Goal: Information Seeking & Learning: Learn about a topic

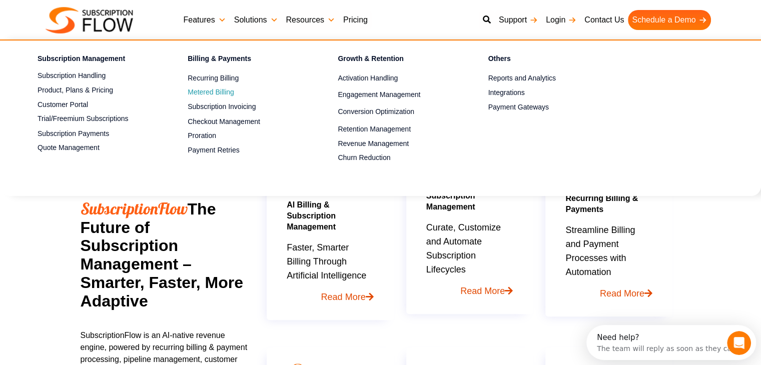
click at [214, 90] on link "Metered Billing" at bounding box center [245, 93] width 115 height 12
click at [206, 89] on link "Metered Billing" at bounding box center [245, 93] width 115 height 12
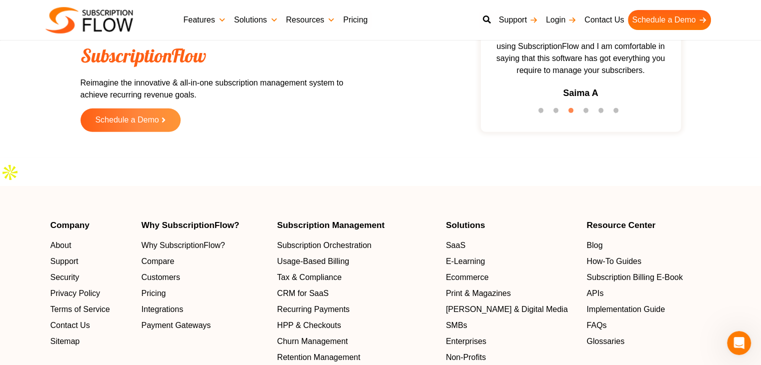
scroll to position [3204, 0]
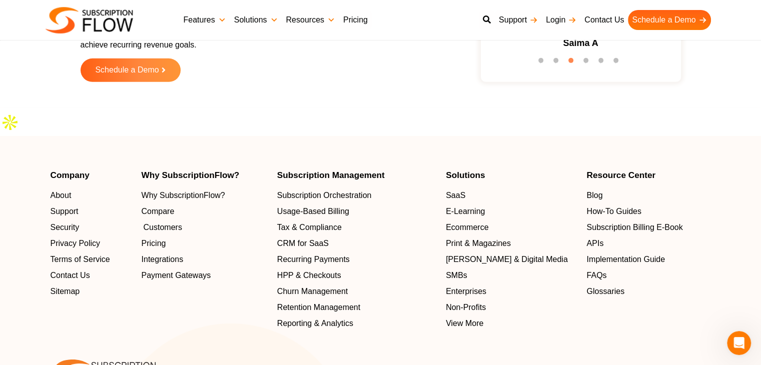
click at [174, 222] on span "Customers" at bounding box center [163, 228] width 39 height 12
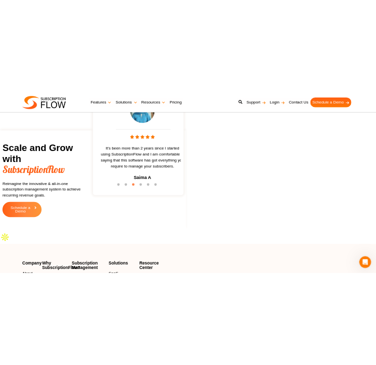
scroll to position [3257, 0]
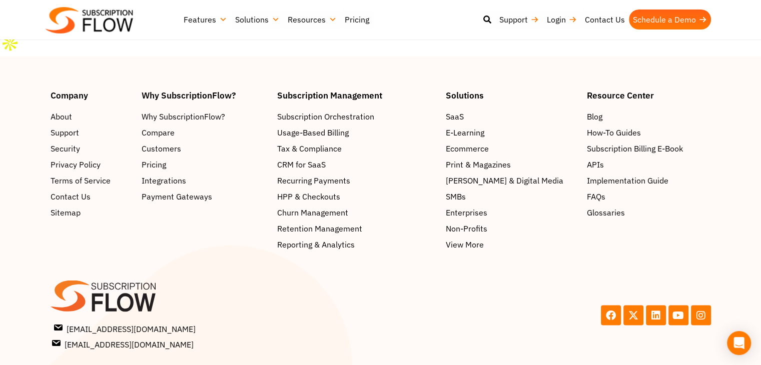
scroll to position [1792, 0]
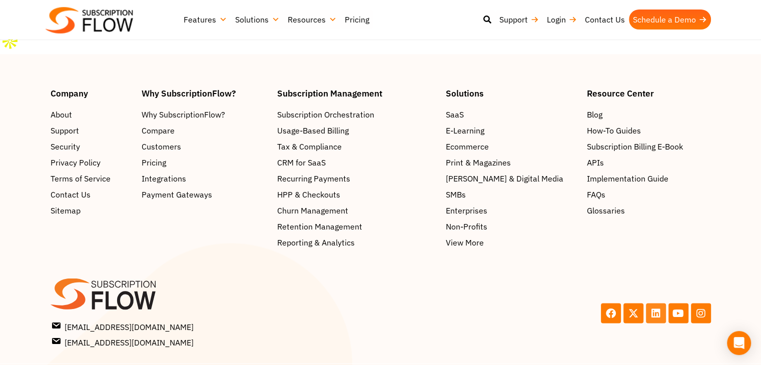
click at [656, 308] on icon at bounding box center [656, 313] width 10 height 10
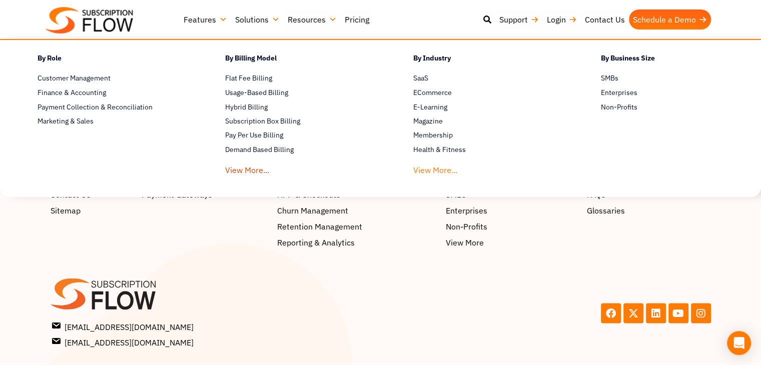
click at [440, 175] on link "View More..." at bounding box center [436, 168] width 44 height 19
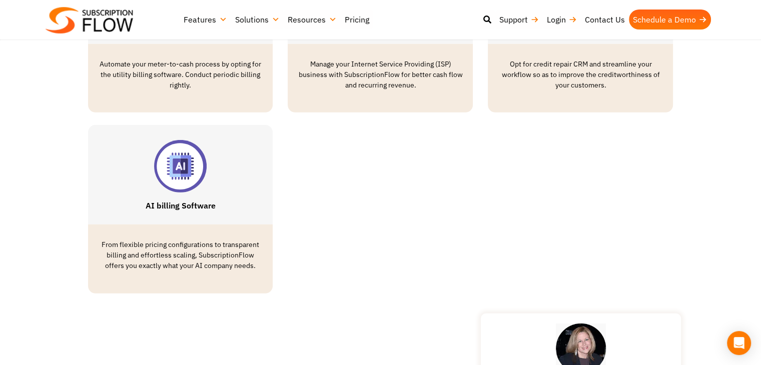
scroll to position [2954, 0]
click at [199, 201] on link "AI billing Software" at bounding box center [180, 206] width 70 height 10
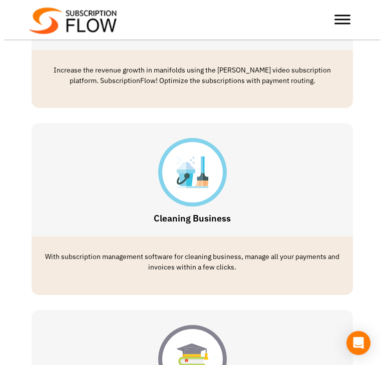
scroll to position [1145, 0]
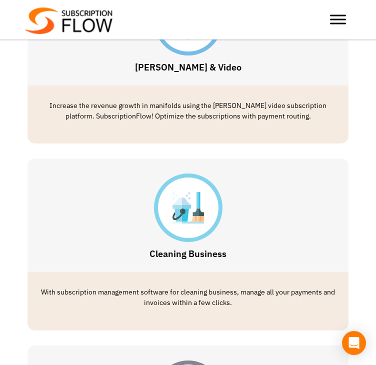
click at [337, 14] on div at bounding box center [338, 20] width 20 height 20
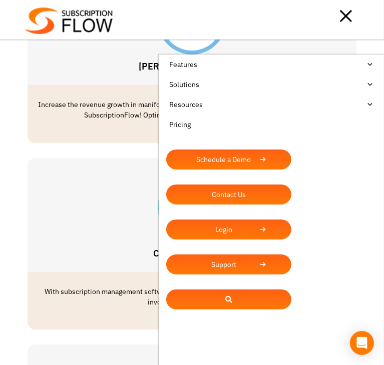
click at [364, 83] on link "Solutions" at bounding box center [271, 85] width 210 height 20
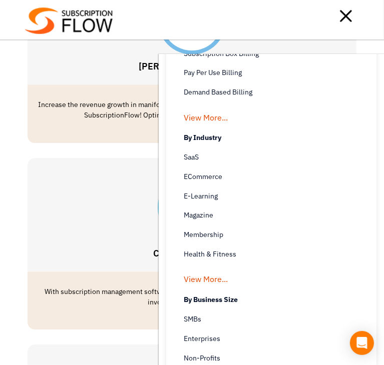
scroll to position [250, 0]
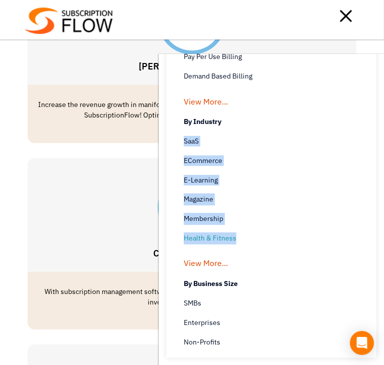
drag, startPoint x: 176, startPoint y: 138, endPoint x: 239, endPoint y: 230, distance: 112.1
click at [236, 234] on ul "By Industry SaaS Avoid the Hard Billing Processes and get a SaaS Billing Soluti…" at bounding box center [271, 190] width 210 height 162
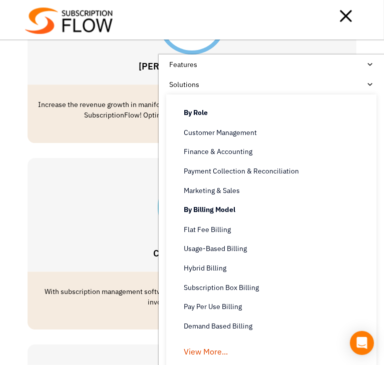
copy ul "SaaS Avoid the Hard Billing Processes and get a SaaS Billing Solutions ECommerc…"
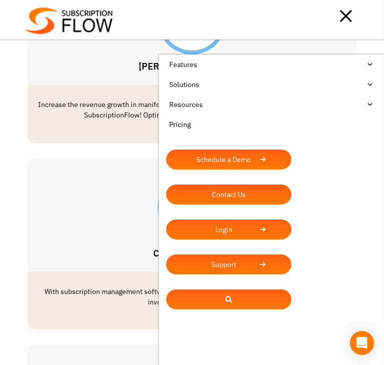
click at [370, 83] on link "Solutions" at bounding box center [271, 85] width 210 height 20
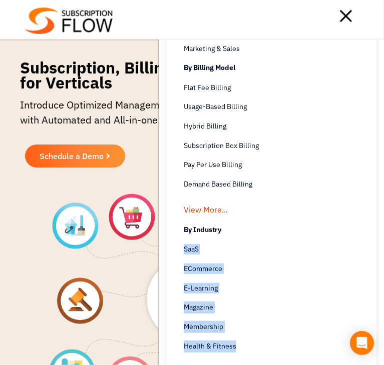
scroll to position [150, 0]
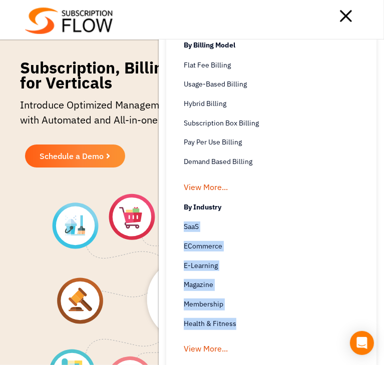
click at [348, 15] on div at bounding box center [236, 16] width 246 height 20
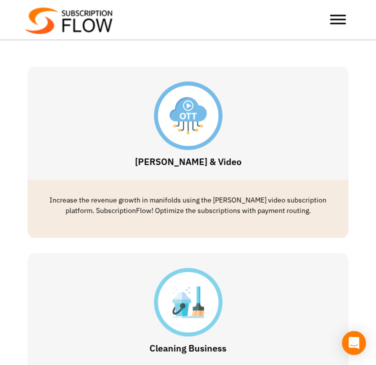
scroll to position [1051, 0]
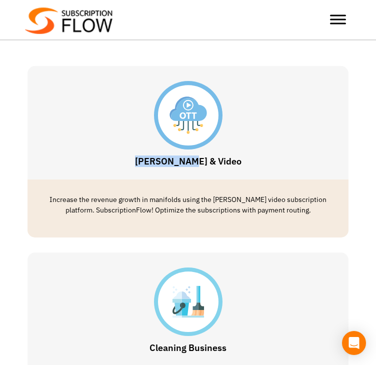
drag, startPoint x: 230, startPoint y: 159, endPoint x: 159, endPoint y: 167, distance: 71.5
click at [159, 167] on div "OTT & Video" at bounding box center [188, 123] width 321 height 114
copy link "OTT & Video"
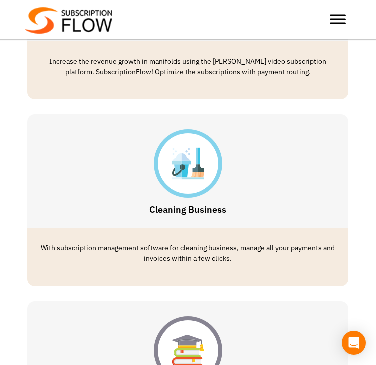
scroll to position [1252, 0]
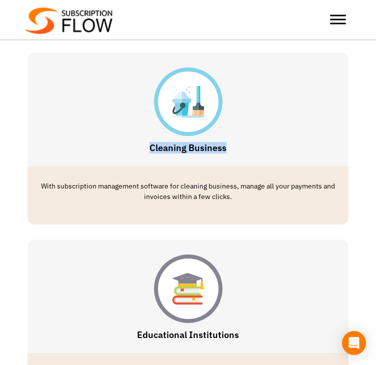
drag, startPoint x: 231, startPoint y: 146, endPoint x: 118, endPoint y: 162, distance: 113.7
click at [118, 162] on div "Cleaning Business" at bounding box center [188, 110] width 321 height 114
copy link "Cleaning Business"
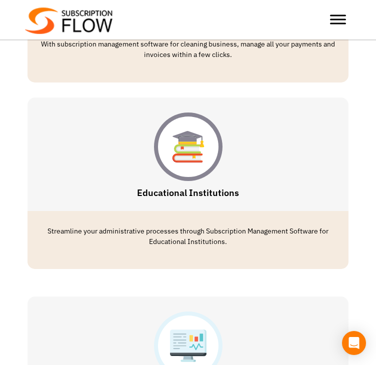
scroll to position [1502, 0]
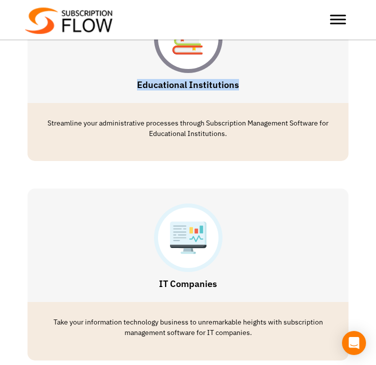
drag, startPoint x: 249, startPoint y: 83, endPoint x: 136, endPoint y: 89, distance: 112.8
click at [138, 91] on div "Educational Institutions" at bounding box center [188, 46] width 321 height 114
copy link "Educational Institutions"
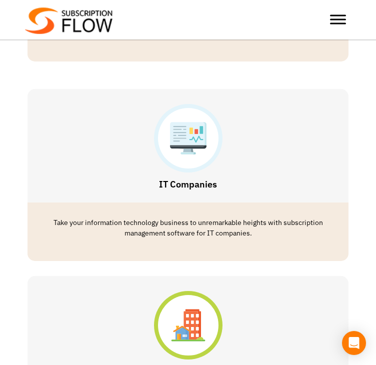
scroll to position [1602, 0]
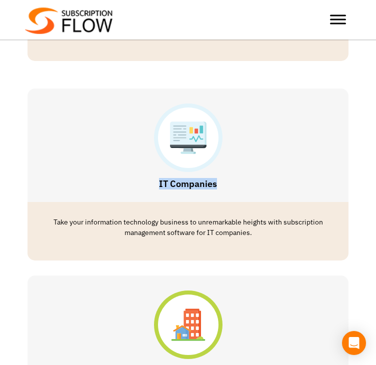
drag, startPoint x: 220, startPoint y: 189, endPoint x: 124, endPoint y: 195, distance: 96.3
click at [124, 195] on div "IT Companies" at bounding box center [188, 146] width 321 height 114
copy link "IT Companies"
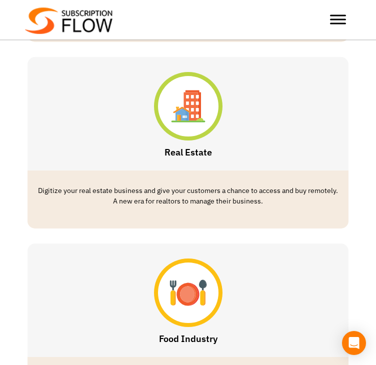
scroll to position [1852, 0]
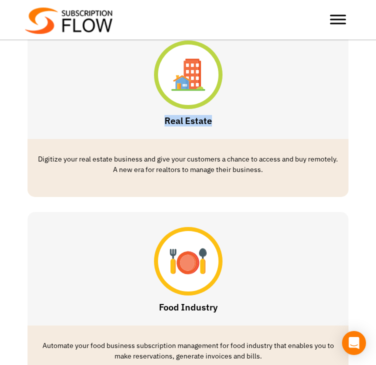
drag, startPoint x: 215, startPoint y: 128, endPoint x: 152, endPoint y: 128, distance: 63.1
click at [153, 129] on div "Real Estate" at bounding box center [188, 83] width 321 height 114
copy link "Real Estate"
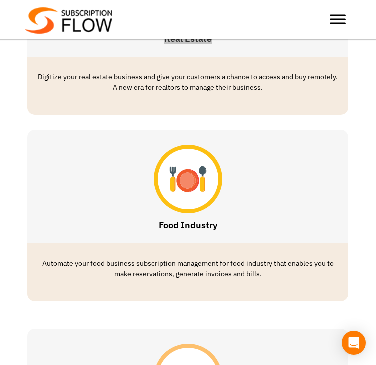
scroll to position [1953, 0]
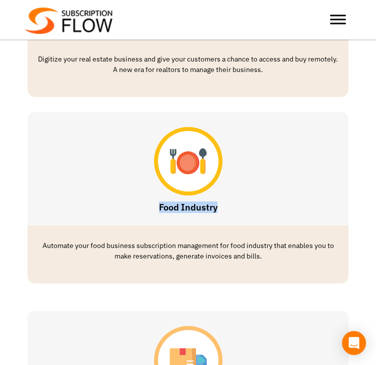
drag, startPoint x: 232, startPoint y: 205, endPoint x: 159, endPoint y: 207, distance: 73.6
click at [159, 207] on h3 "Food Industry" at bounding box center [188, 208] width 311 height 10
copy link "Food Industry"
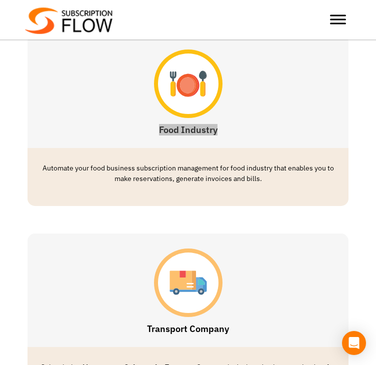
scroll to position [2153, 0]
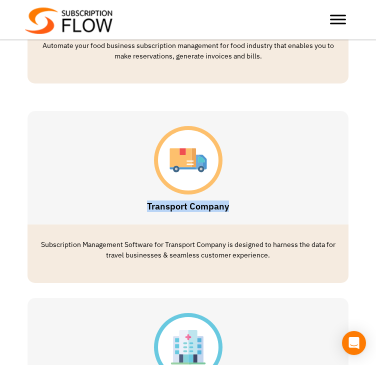
drag, startPoint x: 229, startPoint y: 211, endPoint x: 152, endPoint y: 205, distance: 77.3
click at [133, 220] on div "Transport Company" at bounding box center [188, 168] width 321 height 114
copy link "Transport Company"
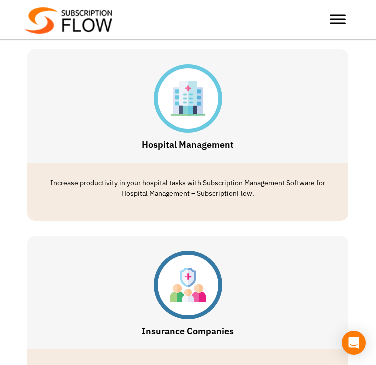
scroll to position [2403, 0]
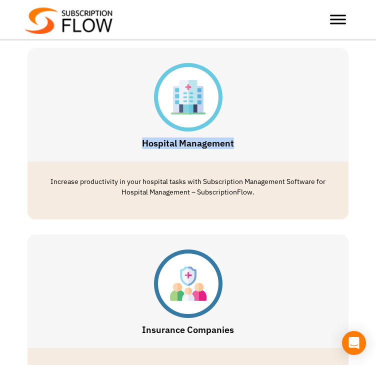
drag, startPoint x: 243, startPoint y: 145, endPoint x: 139, endPoint y: 159, distance: 105.6
click at [139, 159] on div "Hospital Management" at bounding box center [188, 105] width 321 height 114
copy link "Hospital Management"
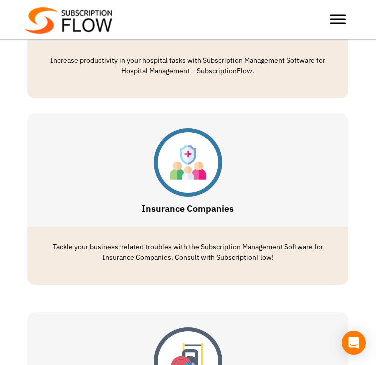
scroll to position [2553, 0]
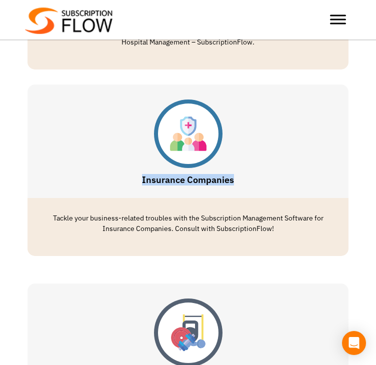
drag, startPoint x: 249, startPoint y: 177, endPoint x: 118, endPoint y: 193, distance: 131.6
click at [118, 193] on div "Insurance Companies" at bounding box center [188, 142] width 321 height 114
copy link "Insurance Companies"
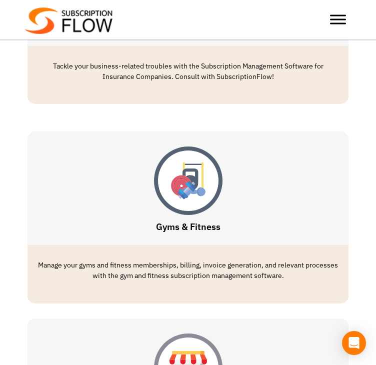
scroll to position [2804, 0]
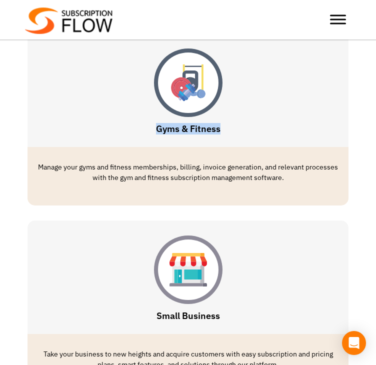
drag, startPoint x: 224, startPoint y: 132, endPoint x: 155, endPoint y: 141, distance: 69.7
click at [155, 141] on div "Gyms & Fitness" at bounding box center [188, 91] width 321 height 114
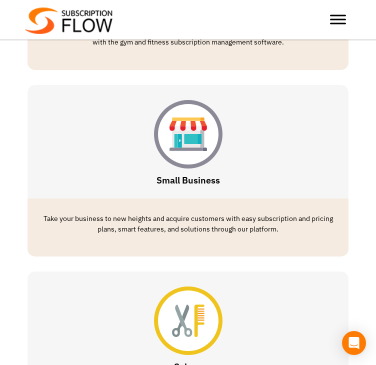
scroll to position [2954, 0]
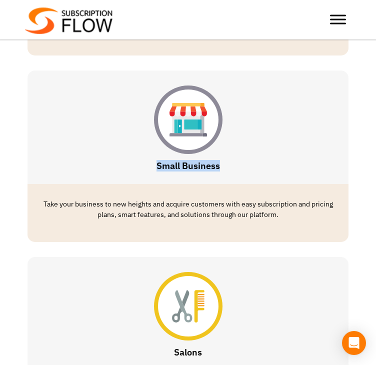
drag, startPoint x: 228, startPoint y: 173, endPoint x: 142, endPoint y: 174, distance: 86.1
click at [142, 175] on div "Small Business" at bounding box center [188, 128] width 321 height 114
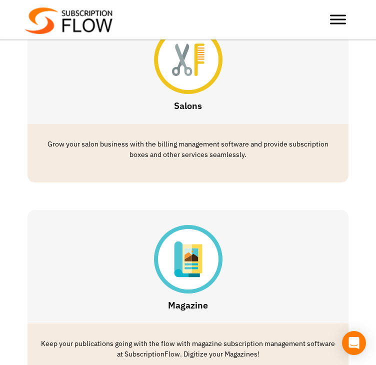
scroll to position [3204, 0]
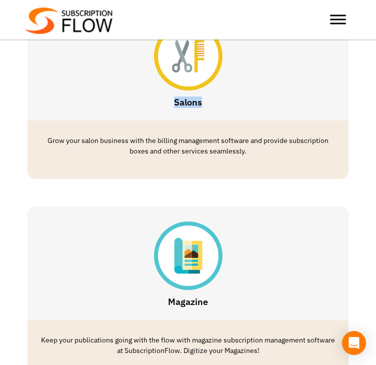
drag, startPoint x: 208, startPoint y: 108, endPoint x: 162, endPoint y: 109, distance: 45.6
click at [162, 108] on h3 "Salons" at bounding box center [188, 103] width 311 height 10
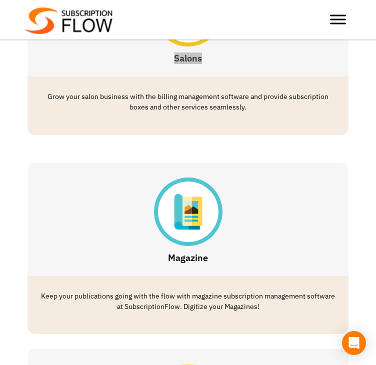
scroll to position [3404, 0]
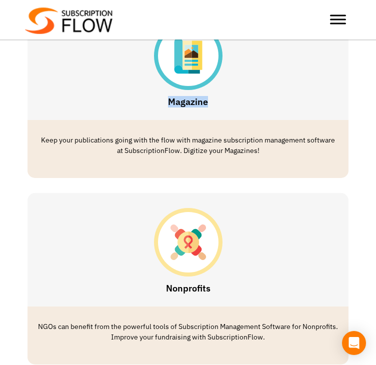
drag, startPoint x: 214, startPoint y: 105, endPoint x: 153, endPoint y: 101, distance: 61.7
click at [153, 107] on h3 "Magazine" at bounding box center [188, 102] width 311 height 10
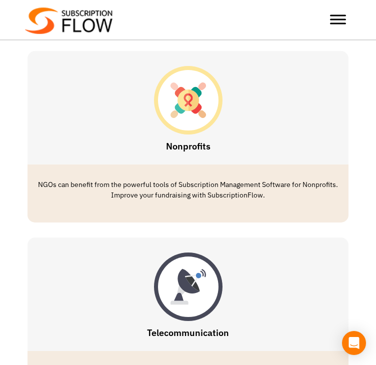
scroll to position [3555, 0]
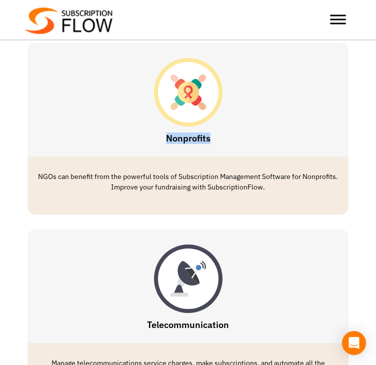
drag, startPoint x: 216, startPoint y: 140, endPoint x: 144, endPoint y: 147, distance: 72.0
click at [144, 147] on div "Nonprofits" at bounding box center [188, 100] width 321 height 114
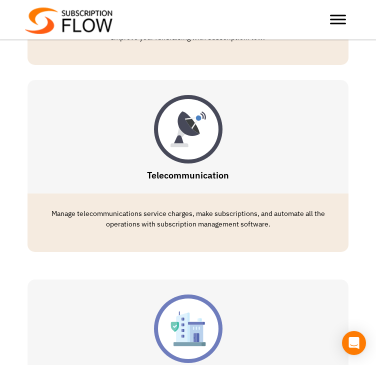
scroll to position [3705, 0]
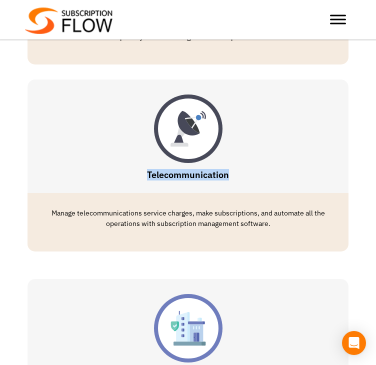
drag, startPoint x: 238, startPoint y: 185, endPoint x: 153, endPoint y: 180, distance: 85.3
click at [146, 185] on div "Telecommunication" at bounding box center [188, 137] width 321 height 114
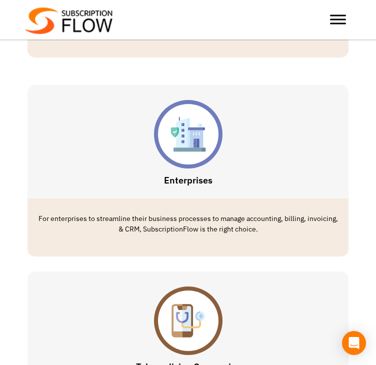
scroll to position [3905, 0]
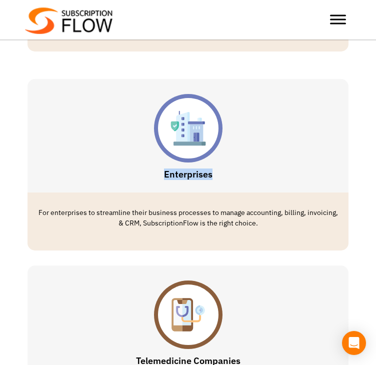
drag, startPoint x: 168, startPoint y: 183, endPoint x: 158, endPoint y: 182, distance: 10.6
click at [158, 183] on div "Enterprises" at bounding box center [188, 136] width 321 height 114
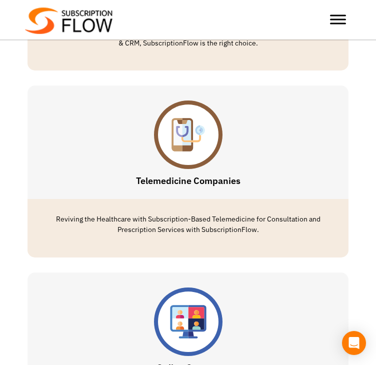
scroll to position [4105, 0]
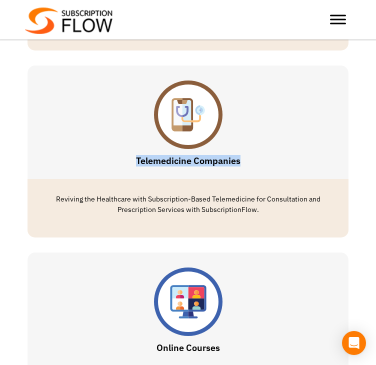
drag, startPoint x: 249, startPoint y: 165, endPoint x: 114, endPoint y: 175, distance: 135.5
click at [114, 175] on div "Telemedicine Companies" at bounding box center [188, 123] width 321 height 114
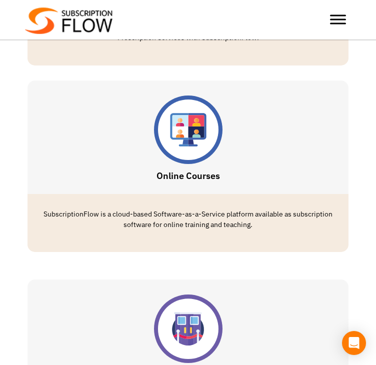
scroll to position [4306, 0]
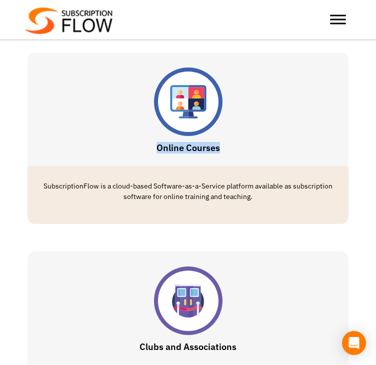
drag, startPoint x: 229, startPoint y: 156, endPoint x: 147, endPoint y: 155, distance: 82.6
click at [147, 153] on h3 "Online Courses" at bounding box center [188, 148] width 311 height 10
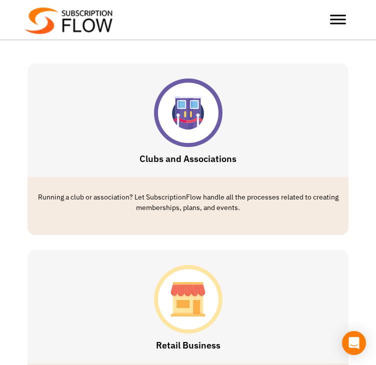
scroll to position [4506, 0]
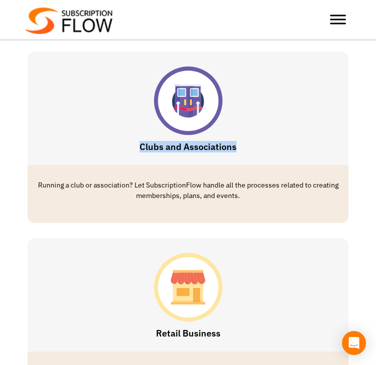
drag, startPoint x: 243, startPoint y: 153, endPoint x: 117, endPoint y: 140, distance: 126.8
click at [113, 145] on h3 "Clubs and Associations" at bounding box center [188, 147] width 311 height 10
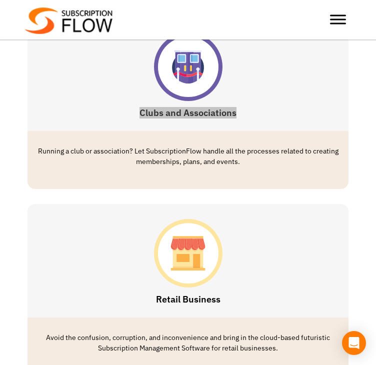
scroll to position [4656, 0]
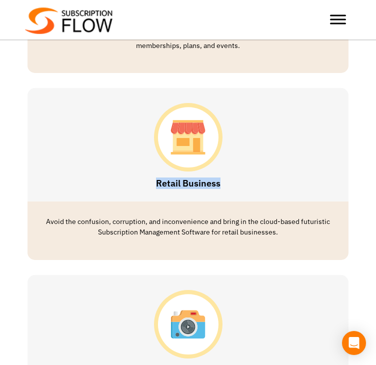
drag, startPoint x: 228, startPoint y: 187, endPoint x: 140, endPoint y: 183, distance: 88.7
click at [140, 183] on h3 "Retail Business" at bounding box center [188, 184] width 311 height 10
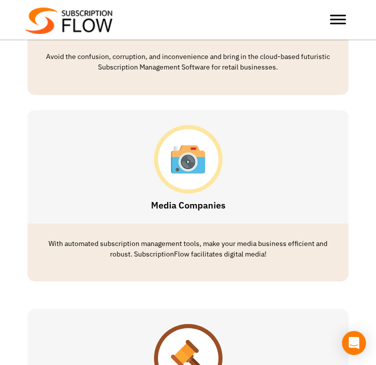
scroll to position [4856, 0]
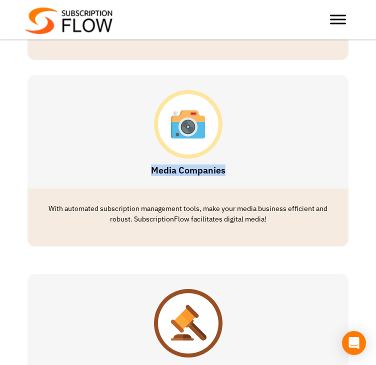
drag, startPoint x: 229, startPoint y: 176, endPoint x: 150, endPoint y: 164, distance: 80.1
click at [138, 172] on h3 "Media Companies" at bounding box center [188, 171] width 311 height 10
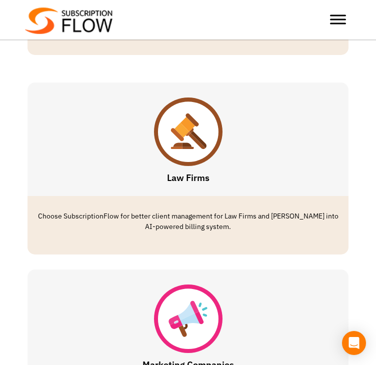
scroll to position [5057, 0]
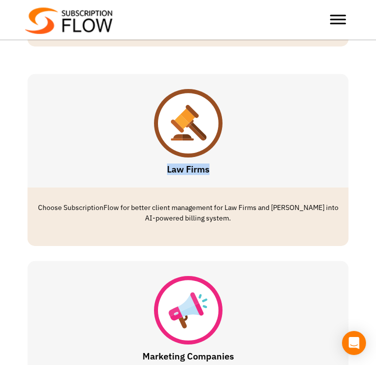
drag, startPoint x: 214, startPoint y: 174, endPoint x: 130, endPoint y: 174, distance: 84.1
click at [130, 175] on h3 "Law Firms" at bounding box center [188, 170] width 311 height 10
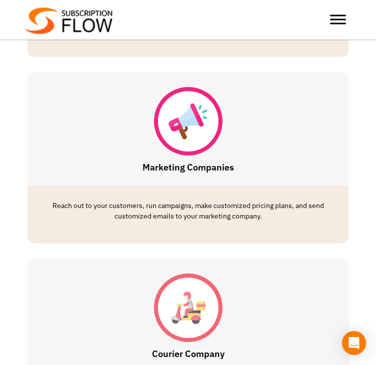
scroll to position [5257, 0]
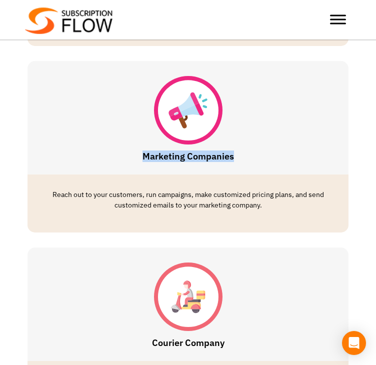
drag, startPoint x: 243, startPoint y: 165, endPoint x: 126, endPoint y: 161, distance: 116.7
click at [125, 162] on h3 "Marketing Companies" at bounding box center [188, 157] width 311 height 10
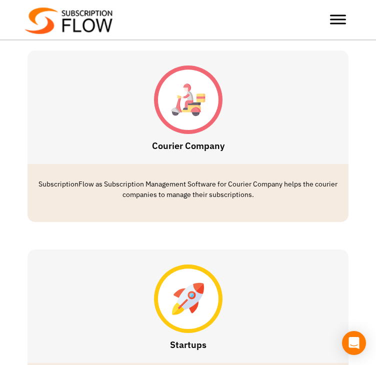
scroll to position [5457, 0]
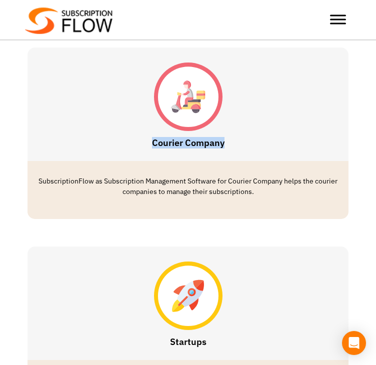
drag, startPoint x: 229, startPoint y: 148, endPoint x: 126, endPoint y: 147, distance: 103.1
click at [126, 148] on h3 "Courier Company" at bounding box center [188, 143] width 311 height 10
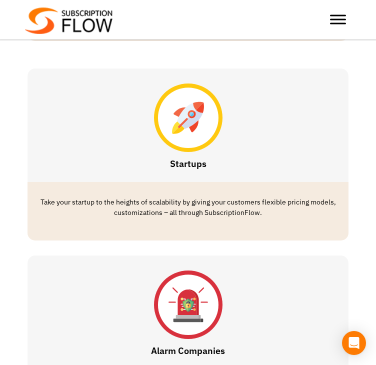
scroll to position [5657, 0]
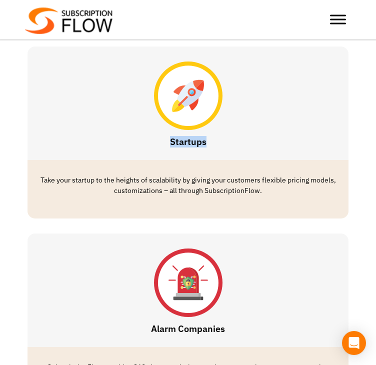
drag, startPoint x: 211, startPoint y: 148, endPoint x: 157, endPoint y: 147, distance: 54.1
click at [157, 147] on h3 "Startups" at bounding box center [188, 142] width 311 height 10
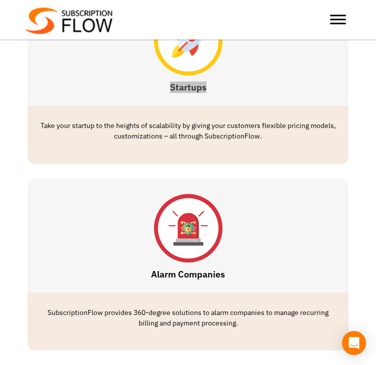
scroll to position [5908, 0]
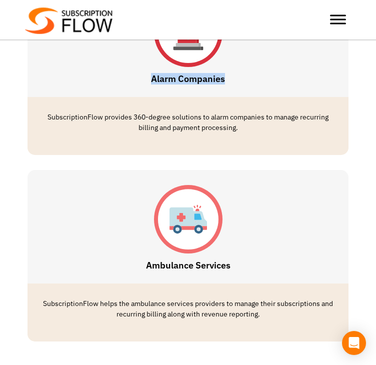
drag, startPoint x: 231, startPoint y: 97, endPoint x: 133, endPoint y: 89, distance: 98.5
click at [132, 90] on div "Alarm Companies" at bounding box center [188, 40] width 321 height 114
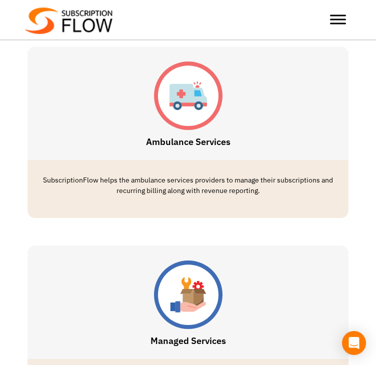
scroll to position [6058, 0]
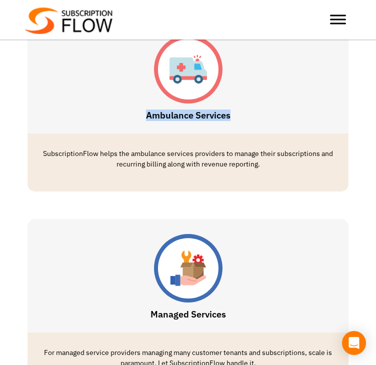
drag, startPoint x: 239, startPoint y: 123, endPoint x: 108, endPoint y: 131, distance: 131.4
click at [108, 131] on div "Ambulance Services" at bounding box center [188, 77] width 321 height 114
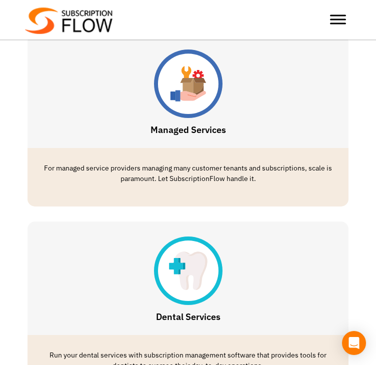
scroll to position [6258, 0]
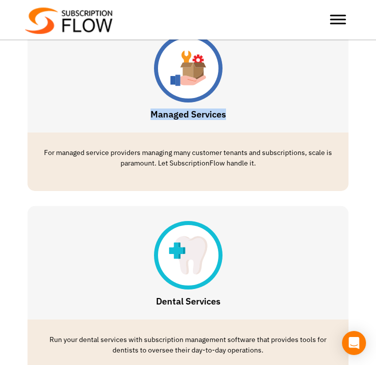
drag, startPoint x: 242, startPoint y: 118, endPoint x: 126, endPoint y: 127, distance: 116.5
click at [126, 127] on div "Managed Services" at bounding box center [188, 76] width 321 height 114
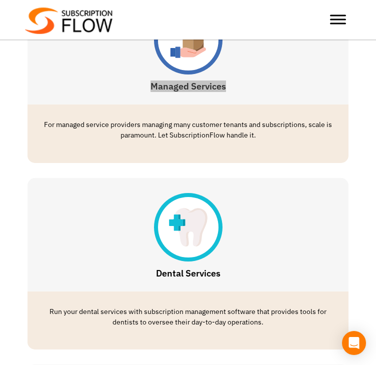
scroll to position [6408, 0]
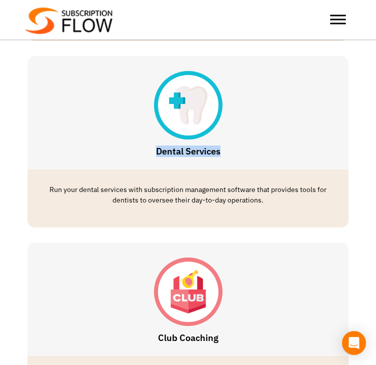
drag, startPoint x: 236, startPoint y: 162, endPoint x: 145, endPoint y: 167, distance: 91.2
click at [146, 169] on div "Dental Services" at bounding box center [188, 113] width 321 height 114
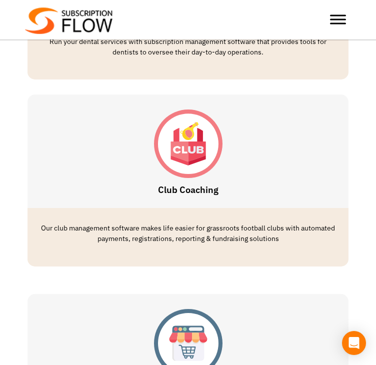
scroll to position [6559, 0]
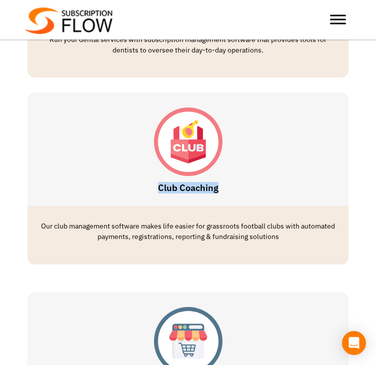
drag, startPoint x: 216, startPoint y: 190, endPoint x: 156, endPoint y: 201, distance: 61.7
click at [156, 201] on div "Club Coaching" at bounding box center [188, 150] width 321 height 114
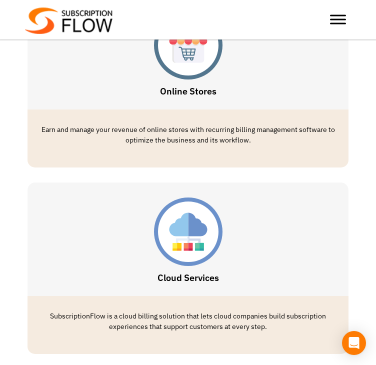
scroll to position [6859, 0]
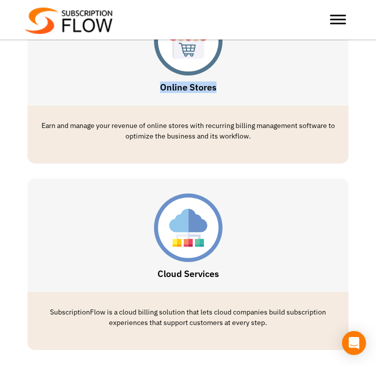
drag, startPoint x: 222, startPoint y: 90, endPoint x: 140, endPoint y: 91, distance: 82.1
click at [140, 93] on h3 "Online Stores" at bounding box center [188, 88] width 311 height 10
drag, startPoint x: 205, startPoint y: 291, endPoint x: 146, endPoint y: 274, distance: 61.5
click at [125, 292] on div "Cloud Services" at bounding box center [188, 236] width 321 height 114
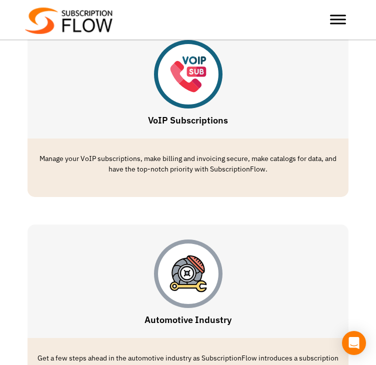
scroll to position [7209, 0]
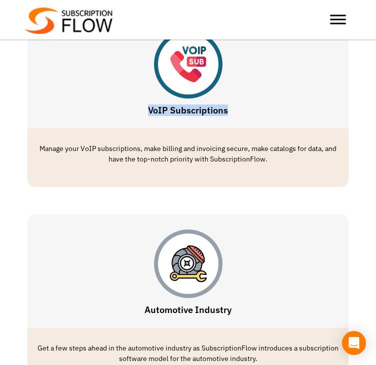
drag, startPoint x: 234, startPoint y: 123, endPoint x: 138, endPoint y: 119, distance: 96.2
click at [138, 120] on div "VoIP Subscriptions" at bounding box center [188, 72] width 321 height 114
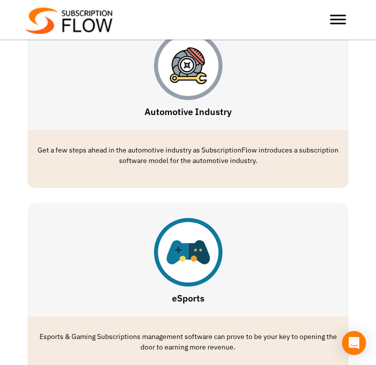
scroll to position [7410, 0]
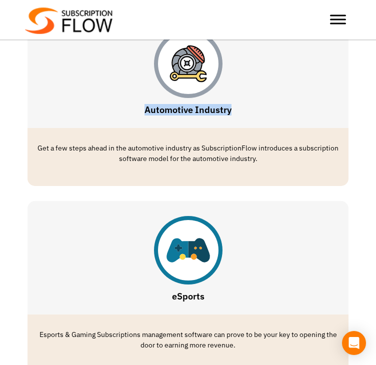
drag, startPoint x: 238, startPoint y: 120, endPoint x: 139, endPoint y: 125, distance: 98.7
click at [139, 125] on div "Automotive Industry" at bounding box center [188, 72] width 321 height 114
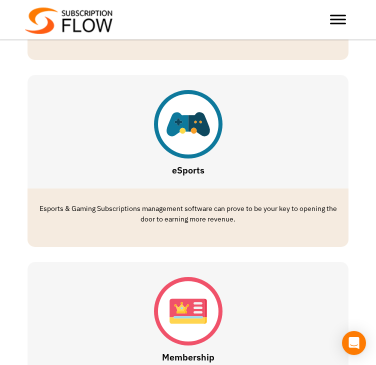
scroll to position [7610, 0]
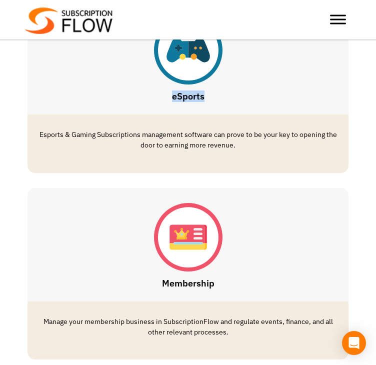
drag, startPoint x: 210, startPoint y: 102, endPoint x: 148, endPoint y: 109, distance: 62.5
click at [148, 102] on h3 "eSports" at bounding box center [188, 97] width 311 height 10
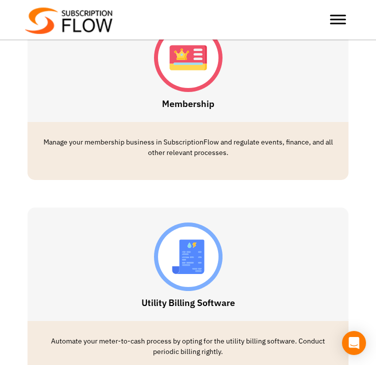
scroll to position [7810, 0]
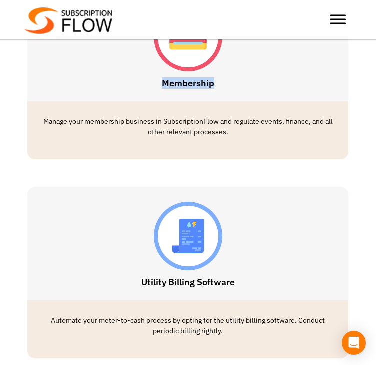
drag, startPoint x: 199, startPoint y: 97, endPoint x: 126, endPoint y: 107, distance: 73.8
click at [126, 102] on div "Membership" at bounding box center [188, 45] width 321 height 114
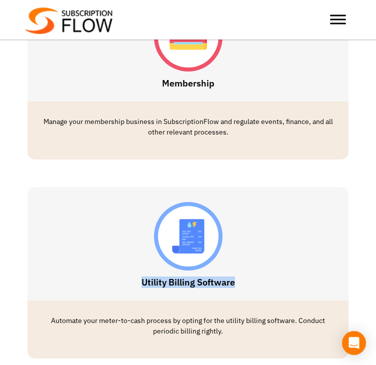
drag, startPoint x: 245, startPoint y: 289, endPoint x: 113, endPoint y: 292, distance: 131.7
click at [113, 288] on h3 "Utility Billing Software" at bounding box center [188, 283] width 311 height 10
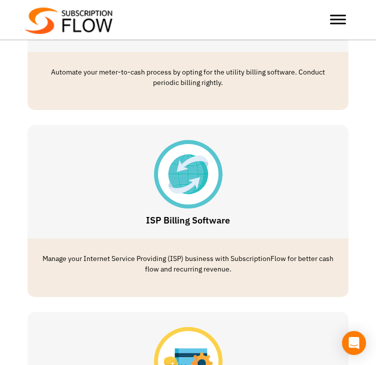
scroll to position [8136, 0]
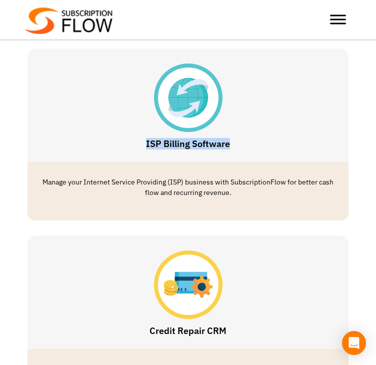
drag, startPoint x: 238, startPoint y: 154, endPoint x: 129, endPoint y: 150, distance: 109.7
click at [129, 149] on h3 "ISP Billing Software" at bounding box center [188, 144] width 311 height 10
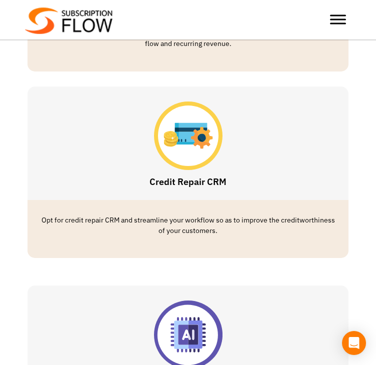
scroll to position [8286, 0]
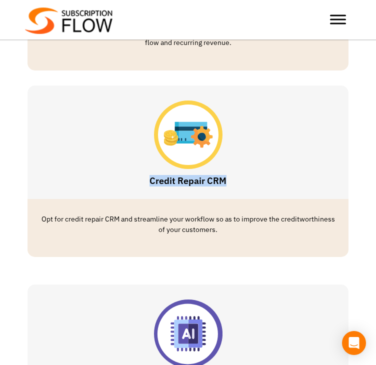
drag, startPoint x: 232, startPoint y: 196, endPoint x: 129, endPoint y: 197, distance: 103.1
click at [129, 198] on div "Credit Repair CRM" at bounding box center [188, 143] width 321 height 114
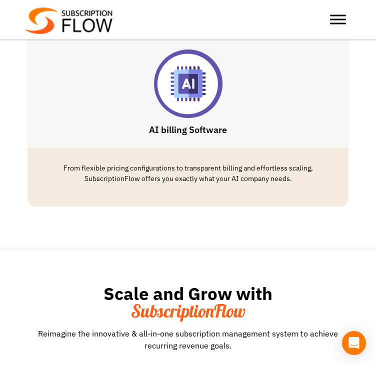
scroll to position [8586, 0]
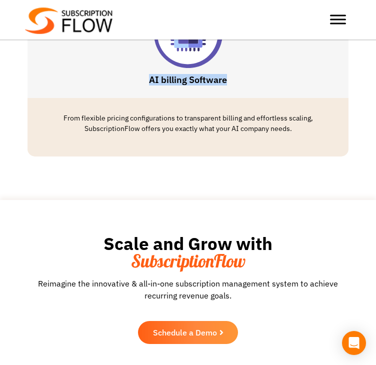
drag, startPoint x: 213, startPoint y: 91, endPoint x: 128, endPoint y: 92, distance: 85.1
click at [128, 94] on div "AI billing Software" at bounding box center [188, 41] width 321 height 114
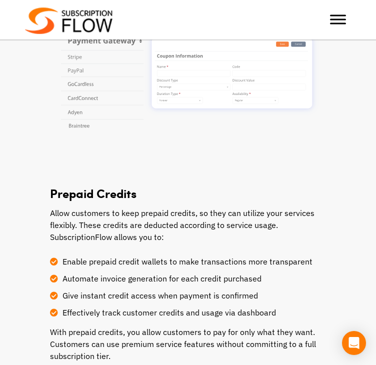
scroll to position [1001, 0]
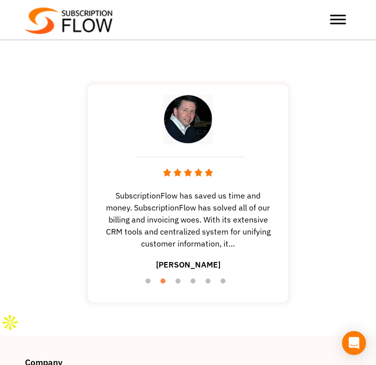
scroll to position [2093, 0]
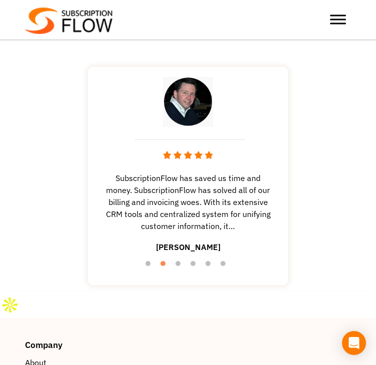
click at [145, 263] on ul "1 2 3 4 5 6" at bounding box center [188, 264] width 190 height 14
click at [149, 265] on button "1" at bounding box center [151, 266] width 10 height 10
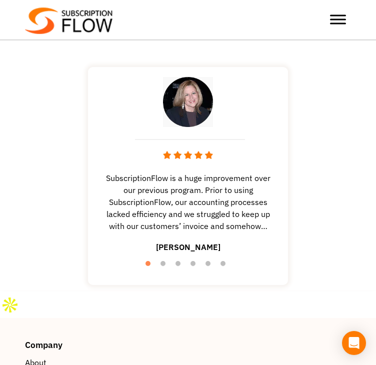
click at [338, 17] on span "Toggle Menu" at bounding box center [338, 16] width 16 height 2
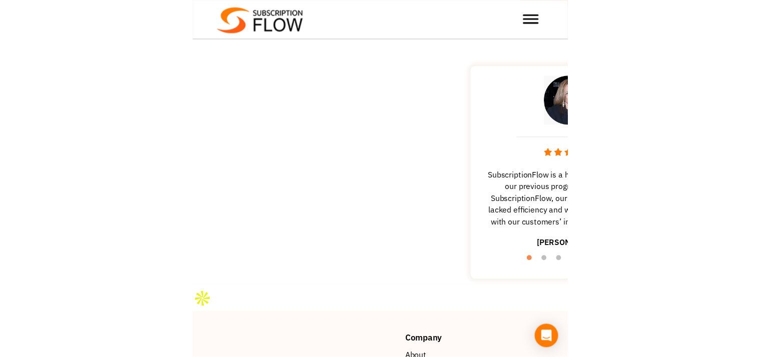
scroll to position [1792, 0]
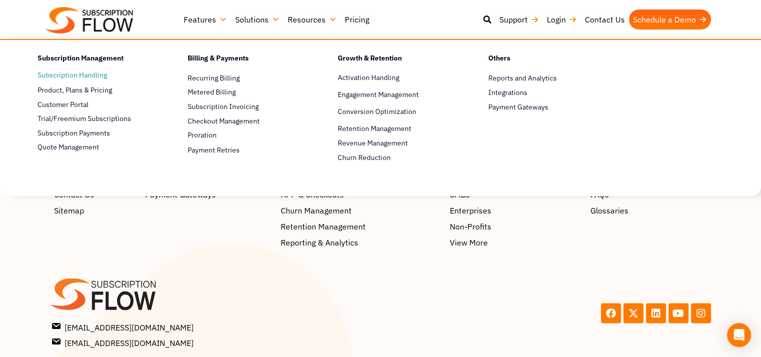
click at [88, 73] on link "Subscription Handling" at bounding box center [95, 76] width 115 height 12
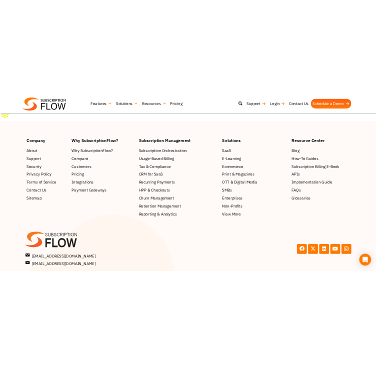
scroll to position [1592, 0]
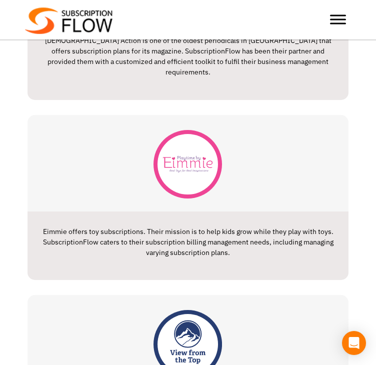
scroll to position [2303, 0]
